Goal: Information Seeking & Learning: Understand process/instructions

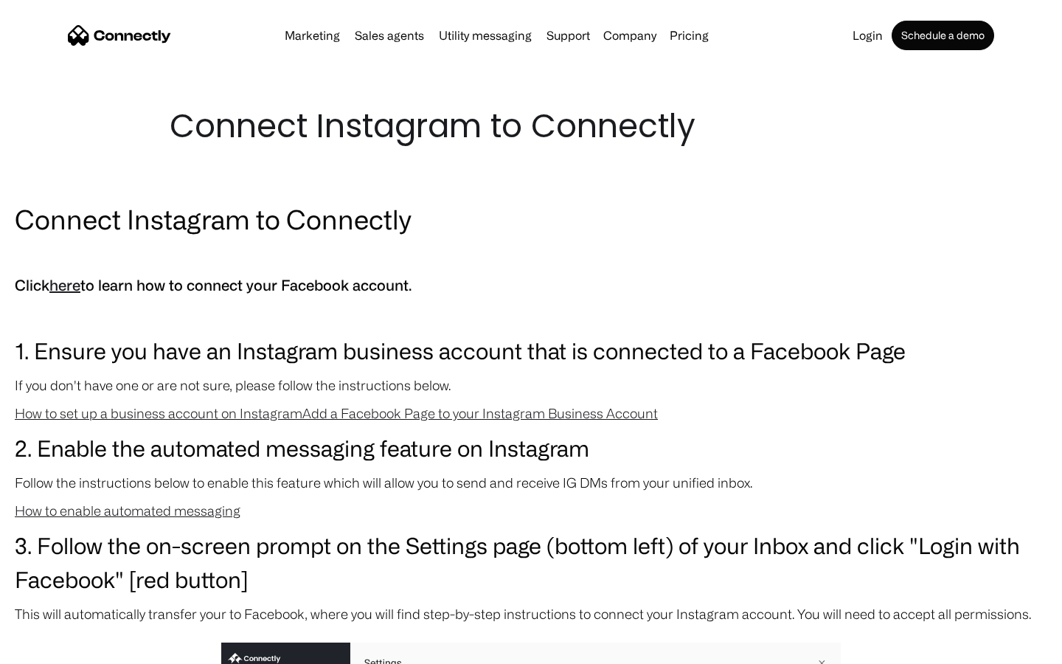
scroll to position [1566, 0]
